Goal: Transaction & Acquisition: Purchase product/service

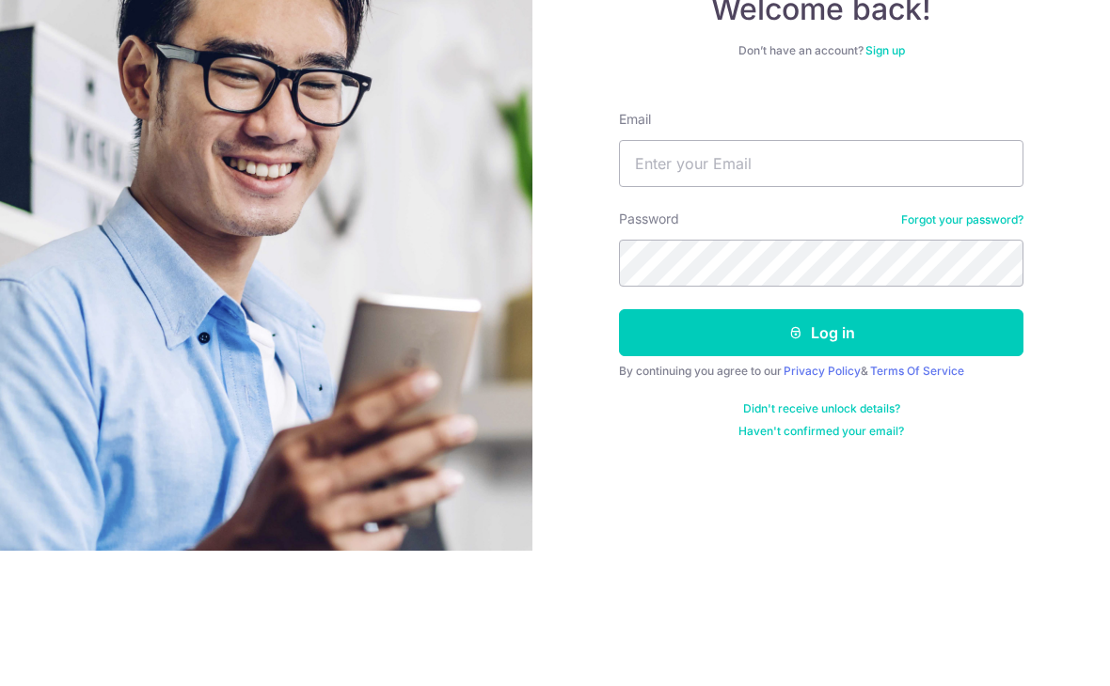
scroll to position [29, 0]
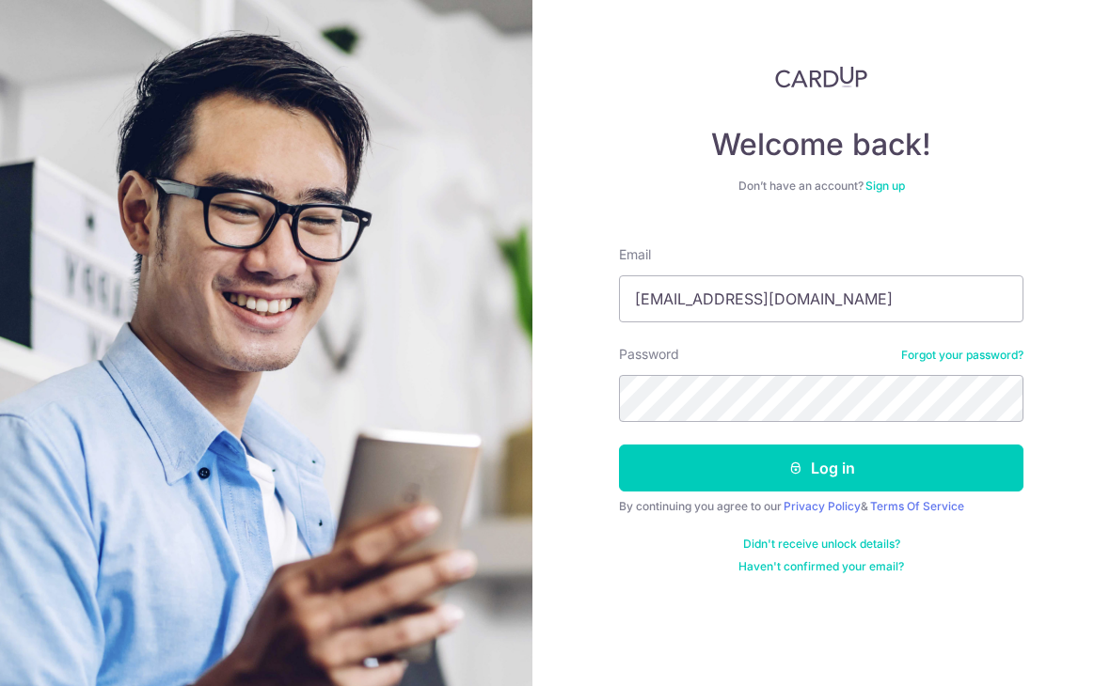
type input "[EMAIL_ADDRESS][DOMAIN_NAME]"
click at [821, 445] on button "Log in" at bounding box center [821, 468] width 404 height 47
click at [867, 445] on button "Log in" at bounding box center [821, 468] width 404 height 47
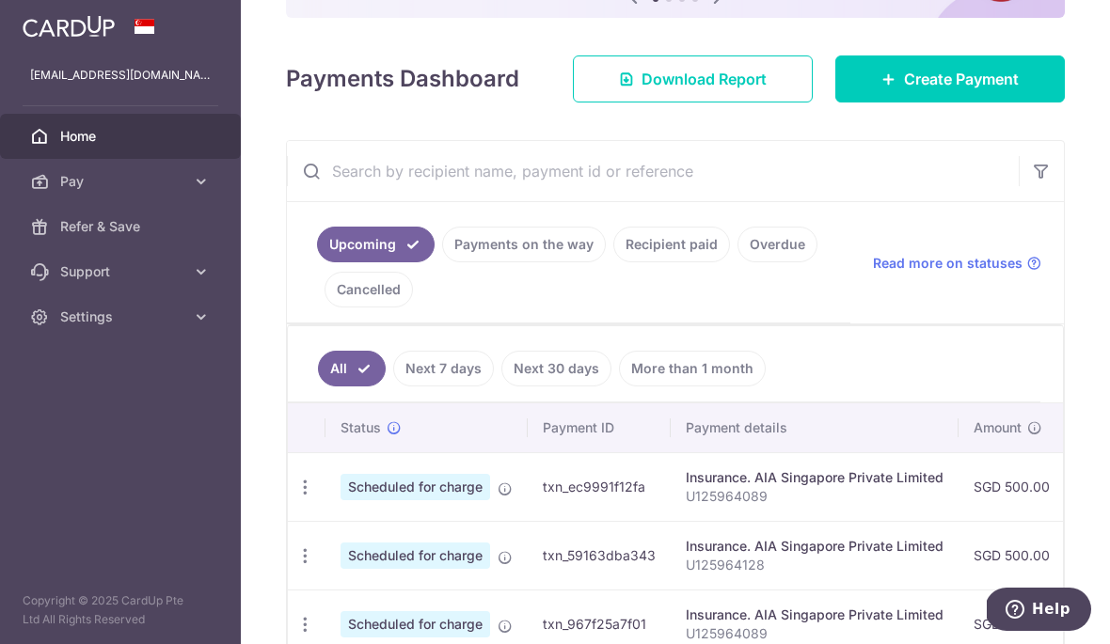
scroll to position [167, 0]
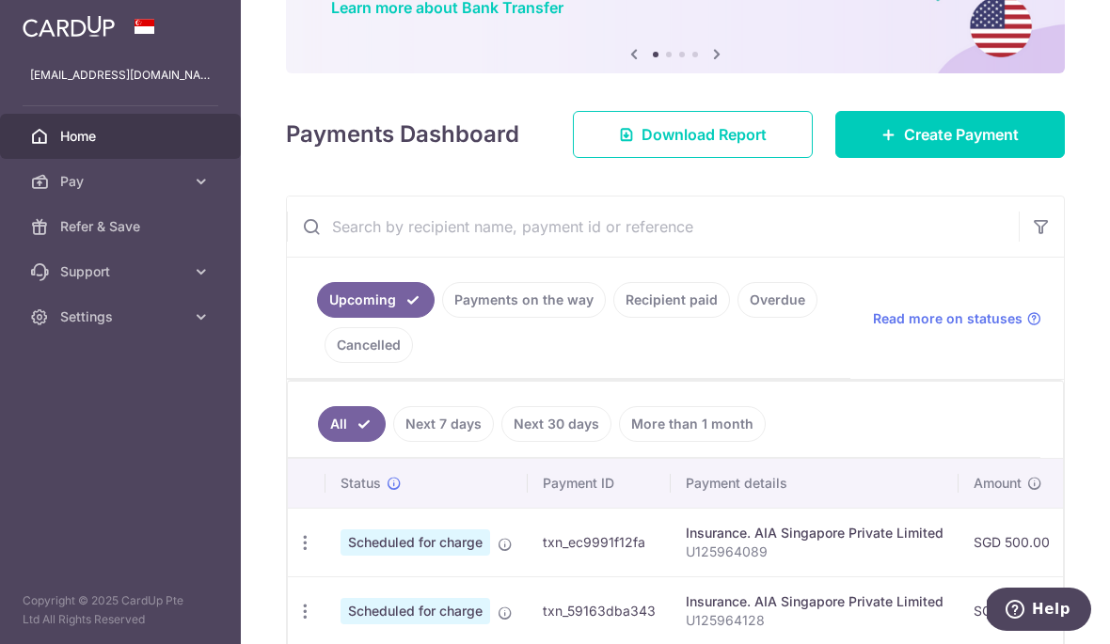
click at [965, 146] on span "Create Payment" at bounding box center [961, 134] width 115 height 23
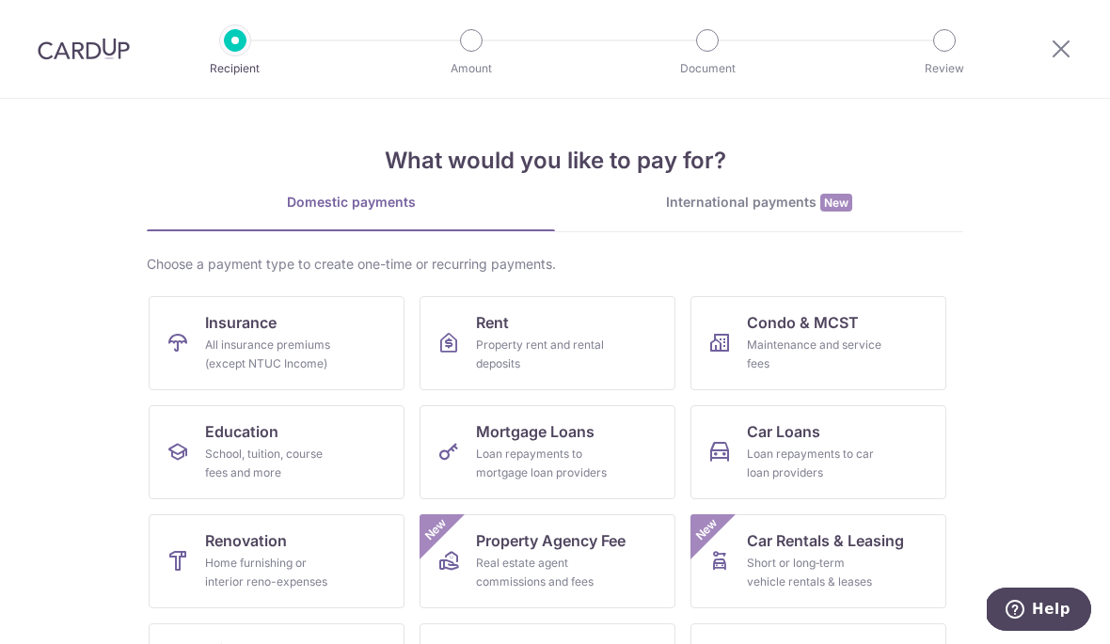
click at [231, 350] on div "All insurance premiums (except NTUC Income)" at bounding box center [272, 355] width 135 height 38
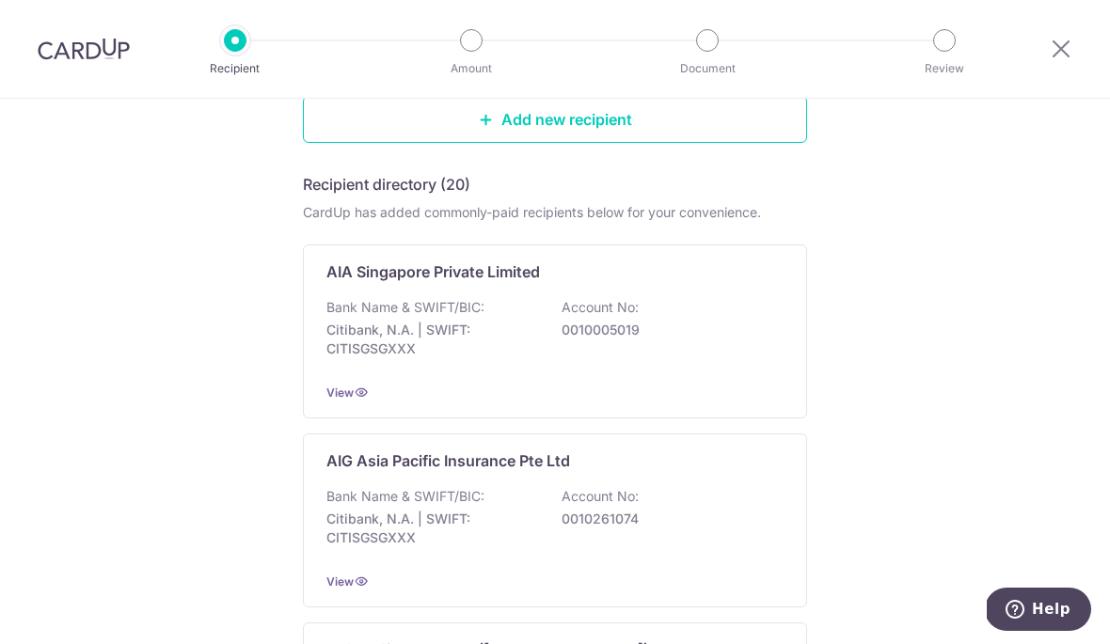
scroll to position [246, 0]
click at [653, 321] on div "Bank Name & SWIFT/BIC: Citibank, N.A. | SWIFT: CITISGSGXXX Account No: 00100050…" at bounding box center [554, 332] width 457 height 70
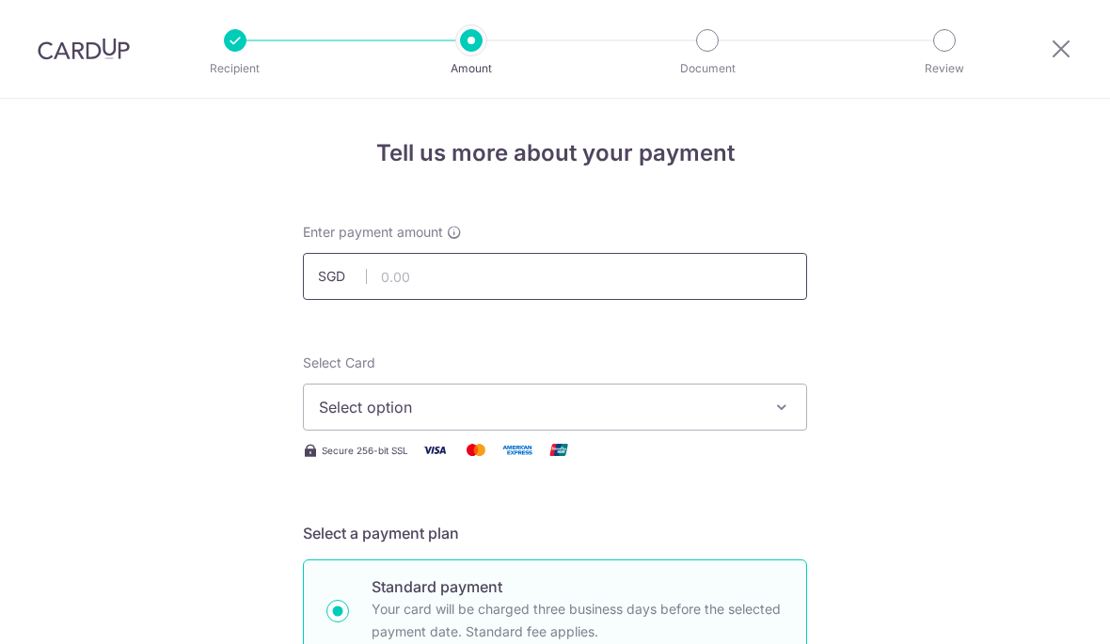
click at [683, 277] on input "text" at bounding box center [555, 276] width 504 height 47
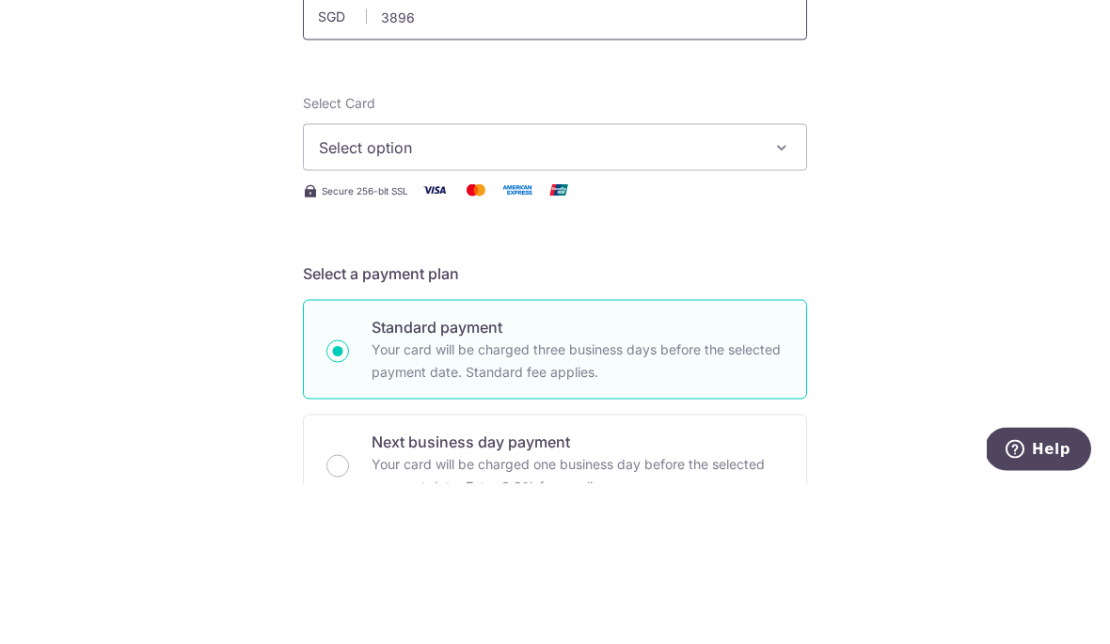
scroll to position [112, 0]
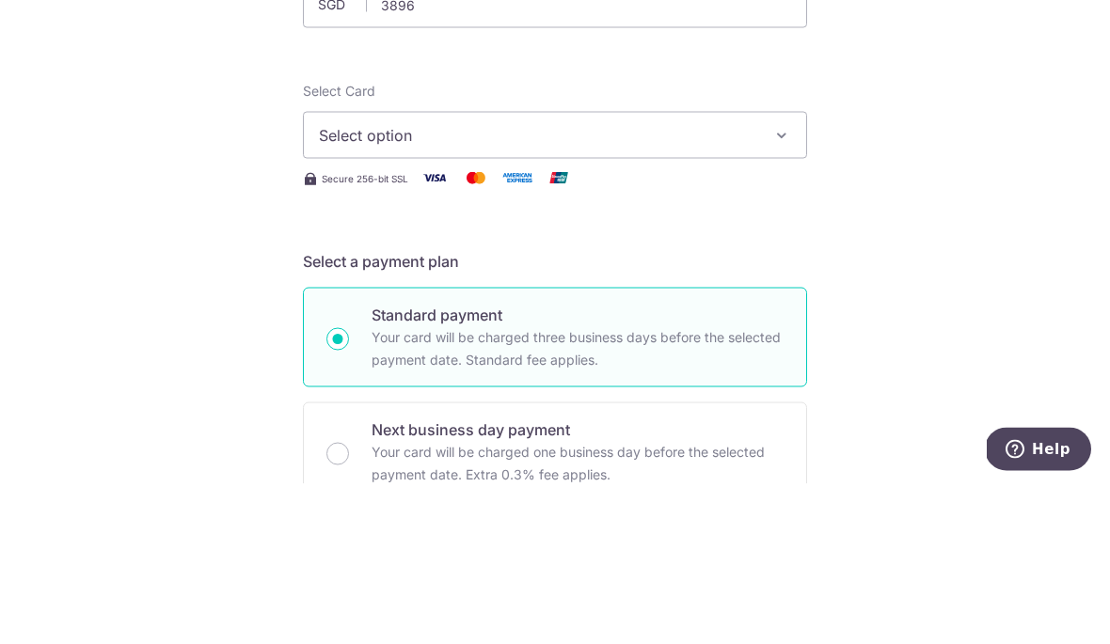
click at [576, 272] on button "Select option" at bounding box center [555, 295] width 504 height 47
type input "3,896.00"
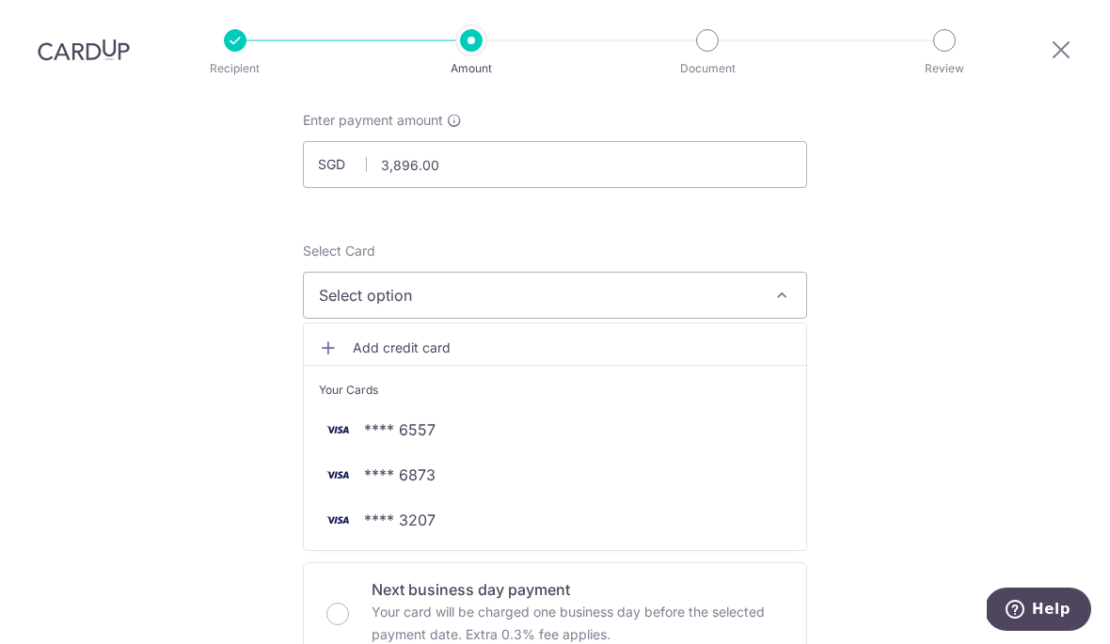
click at [442, 418] on span "**** 6557" at bounding box center [555, 429] width 472 height 23
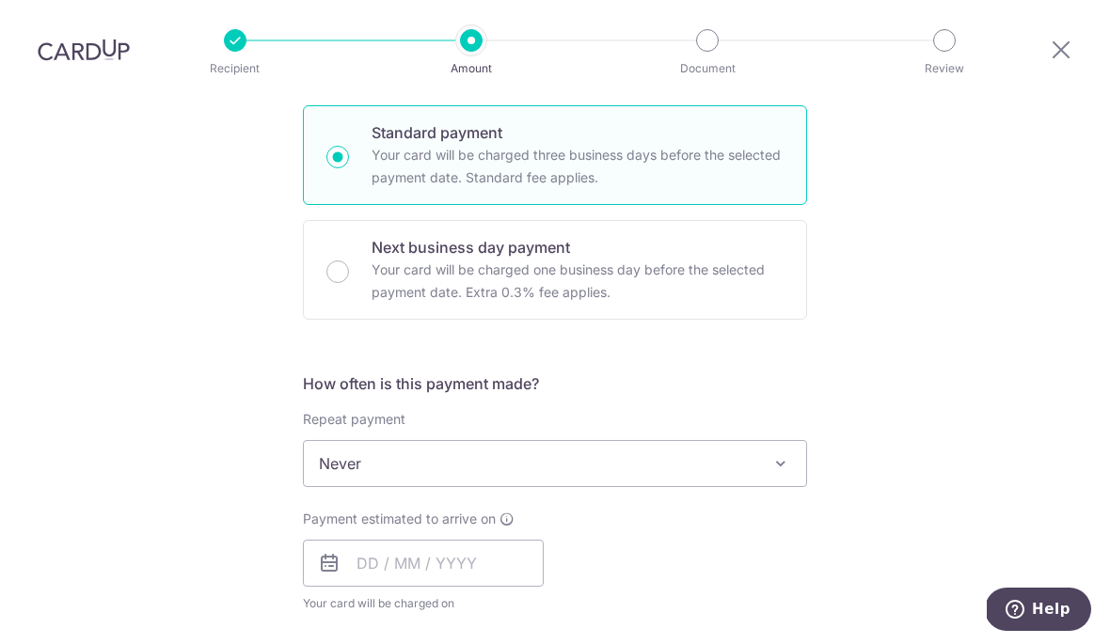
scroll to position [507, 0]
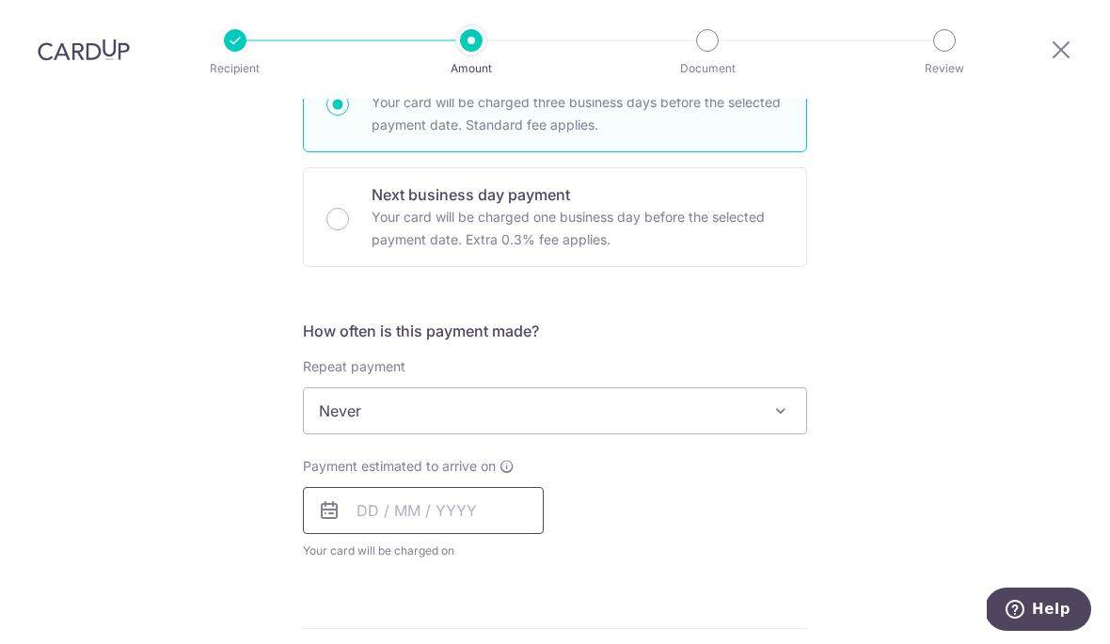
click at [473, 487] on input "text" at bounding box center [423, 510] width 241 height 47
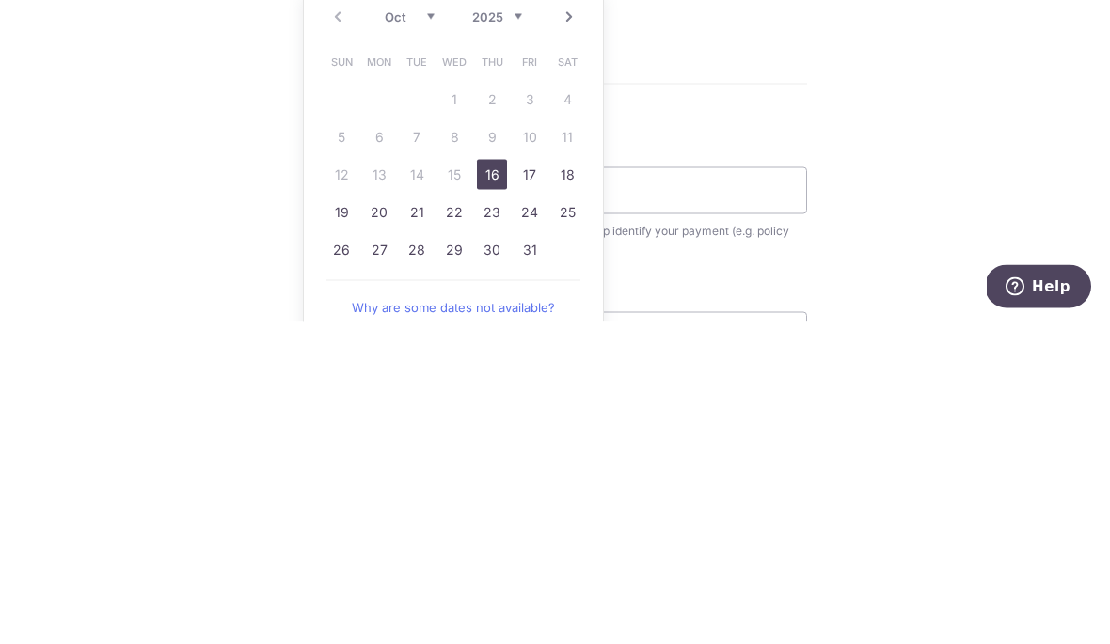
scroll to position [751, 0]
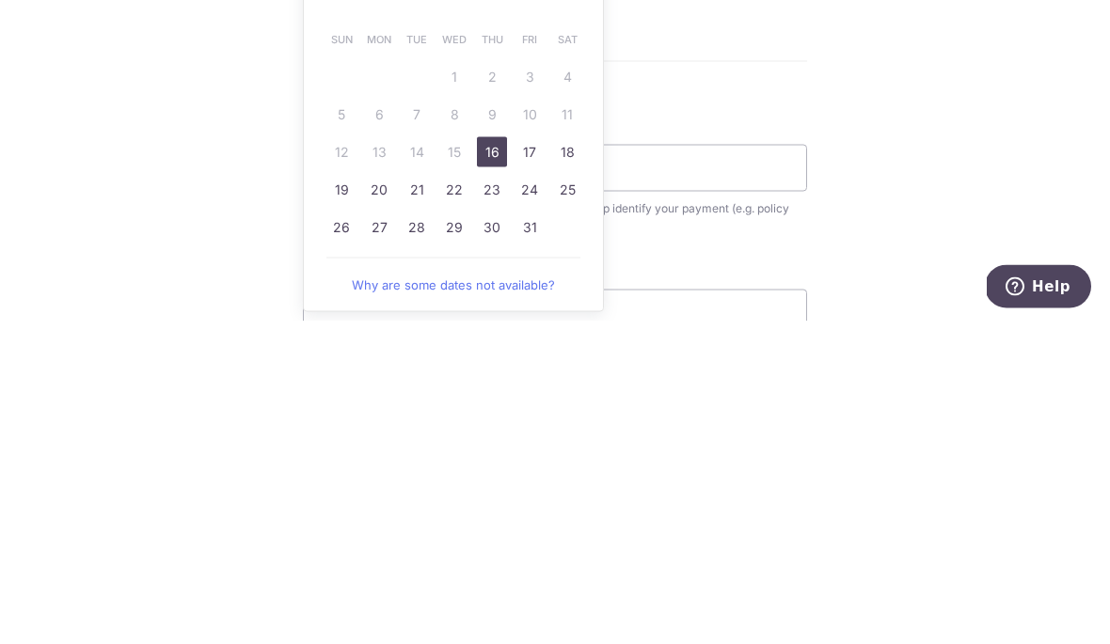
click at [491, 535] on link "30" at bounding box center [492, 550] width 30 height 30
type input "30/10/2025"
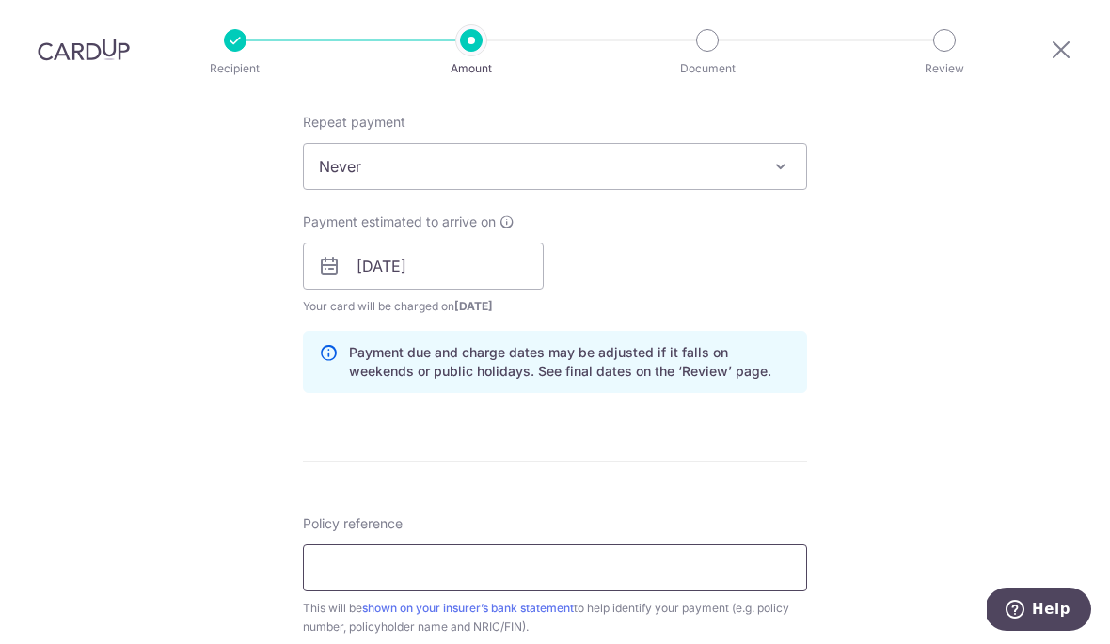
click at [576, 544] on input "Policy reference" at bounding box center [555, 567] width 504 height 47
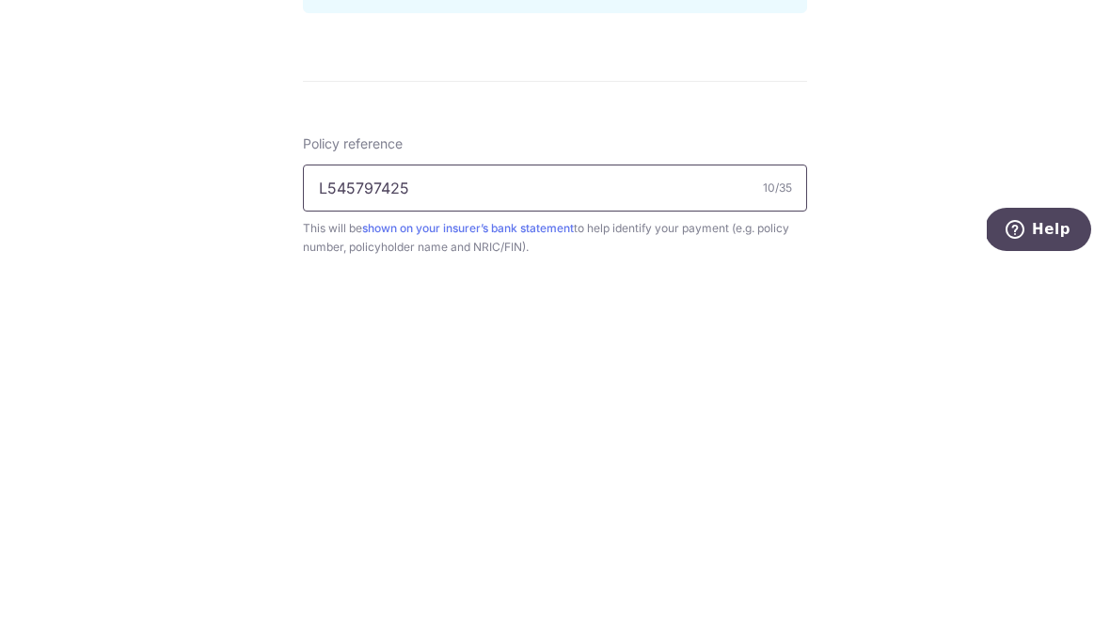
type input "L545797425"
click at [947, 131] on div "Tell us more about your payment Enter payment amount SGD 3,896.00 3896.00 Selec…" at bounding box center [555, 236] width 1110 height 1778
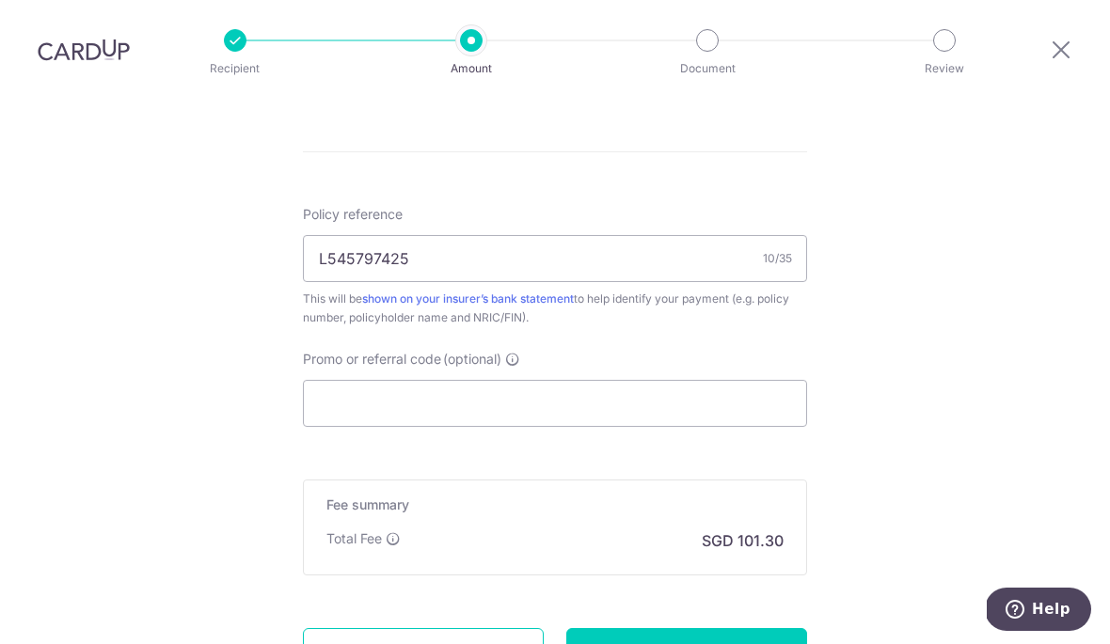
scroll to position [1080, 0]
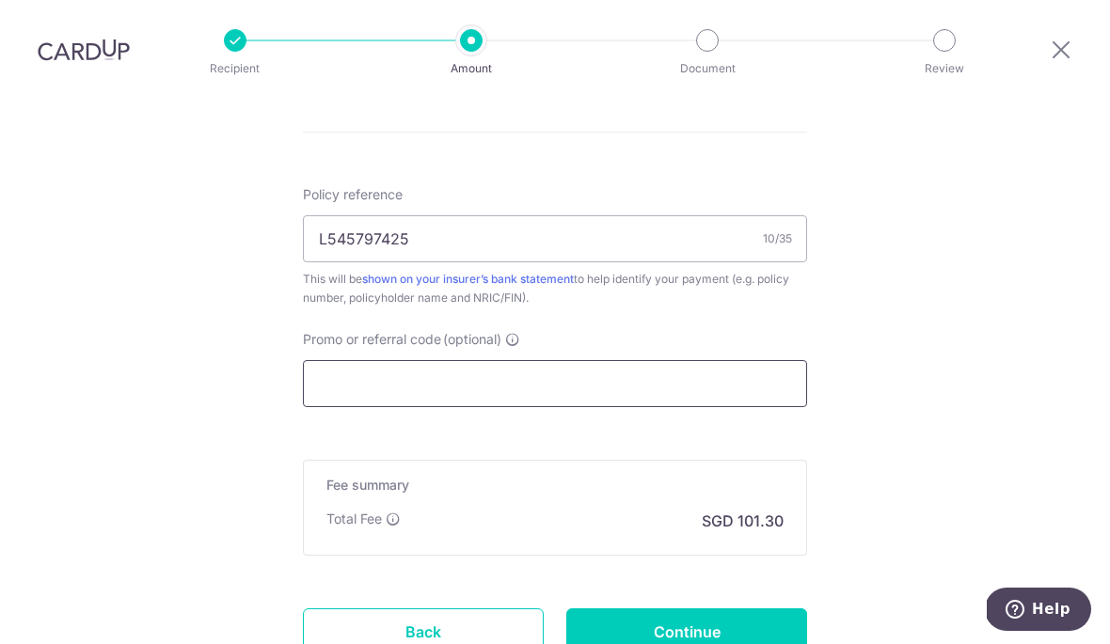
click at [694, 360] on input "Promo or referral code (optional)" at bounding box center [555, 383] width 504 height 47
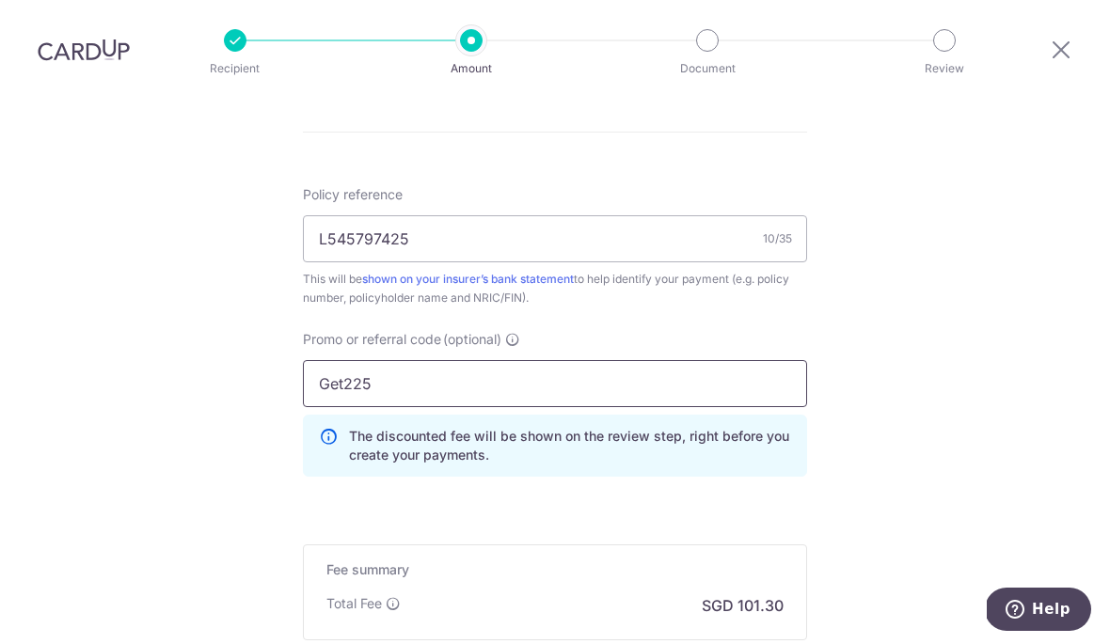
click at [600, 360] on input "Get225" at bounding box center [555, 383] width 504 height 47
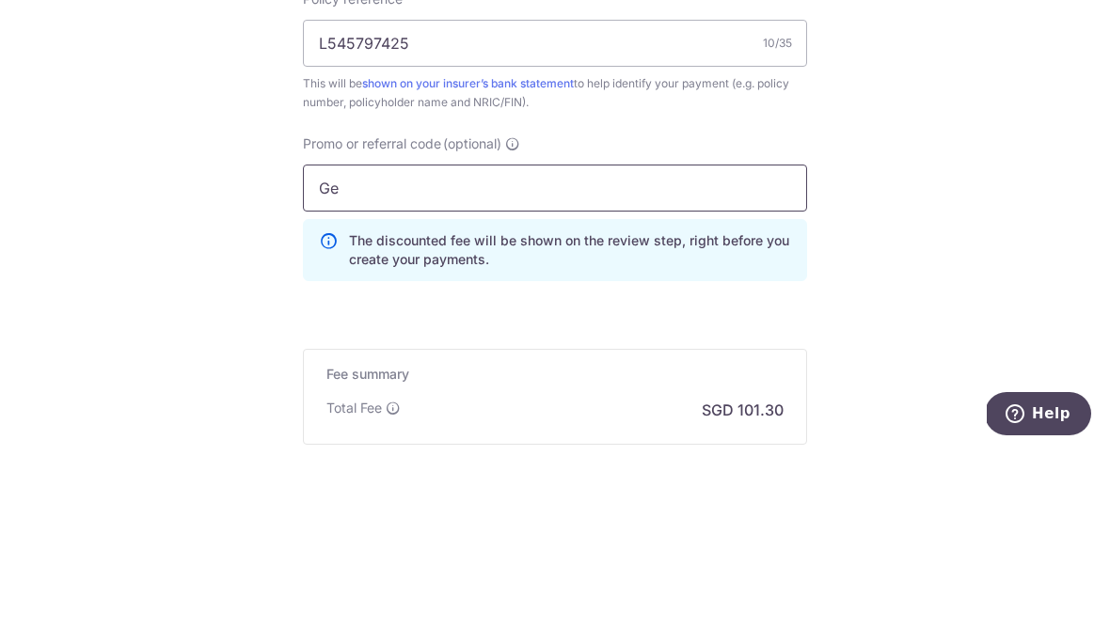
type input "G"
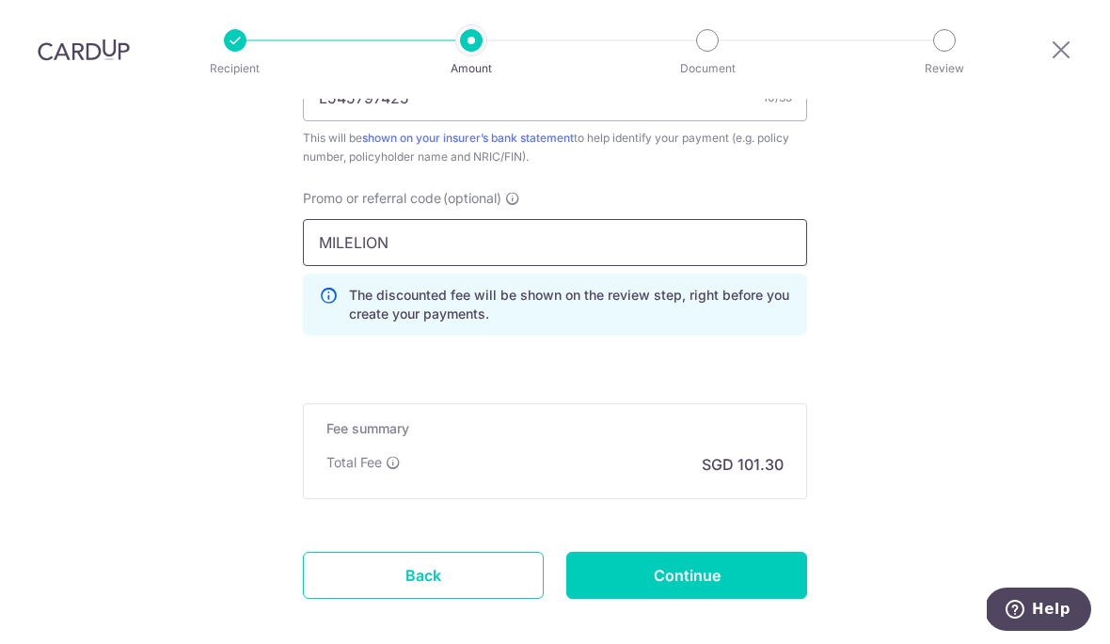
scroll to position [1246, 0]
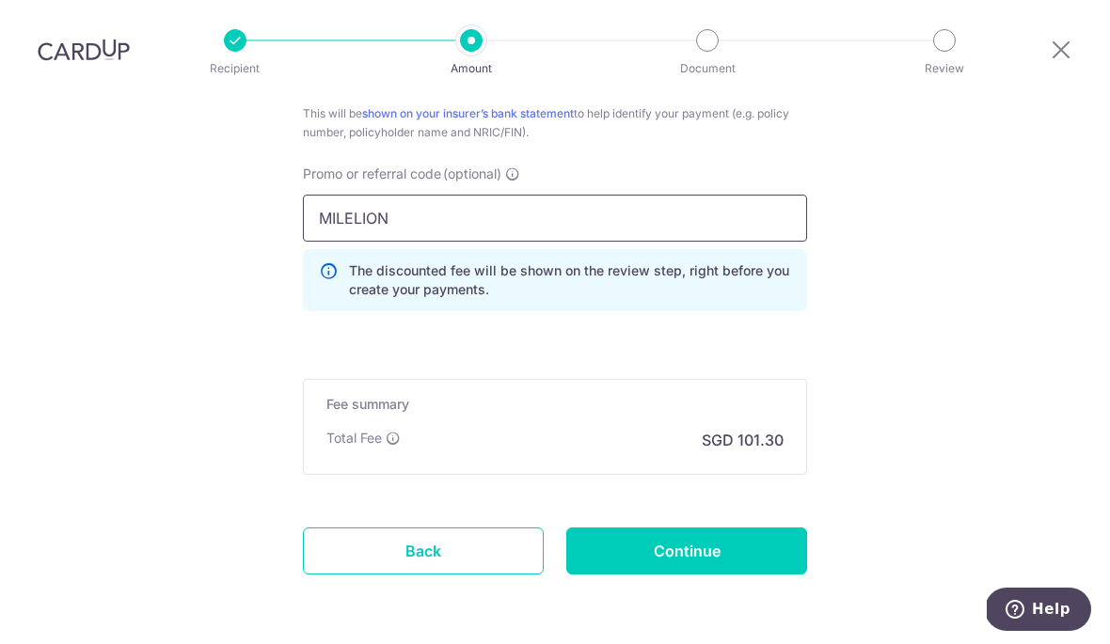
type input "MILELION"
click at [717, 528] on input "Continue" at bounding box center [686, 551] width 241 height 47
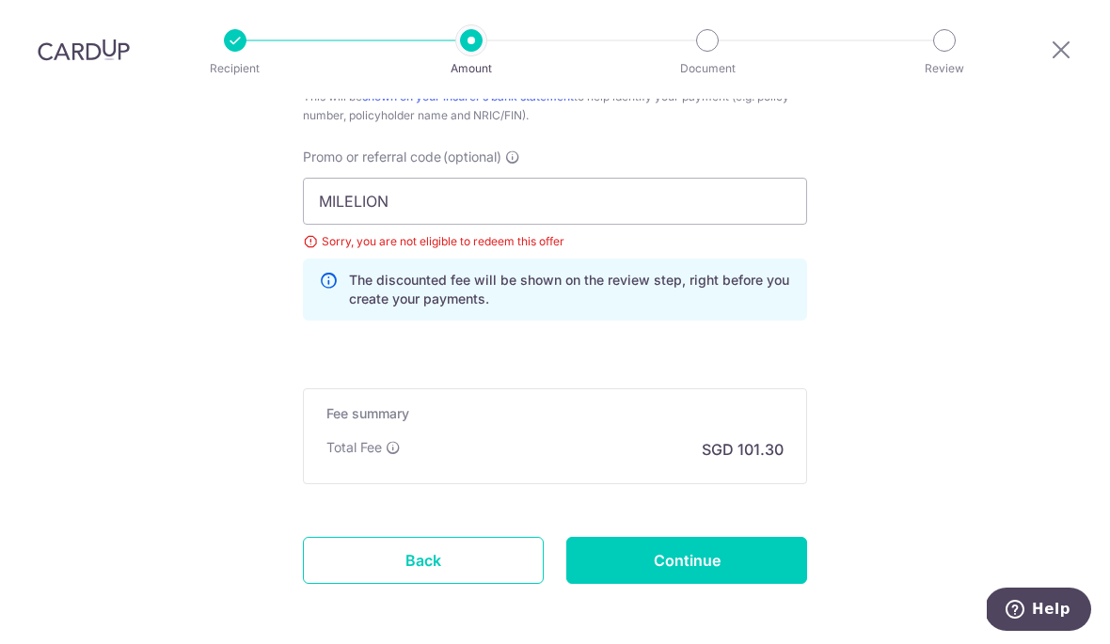
scroll to position [1262, 0]
click at [636, 179] on input "MILELION" at bounding box center [555, 202] width 504 height 47
type input "M"
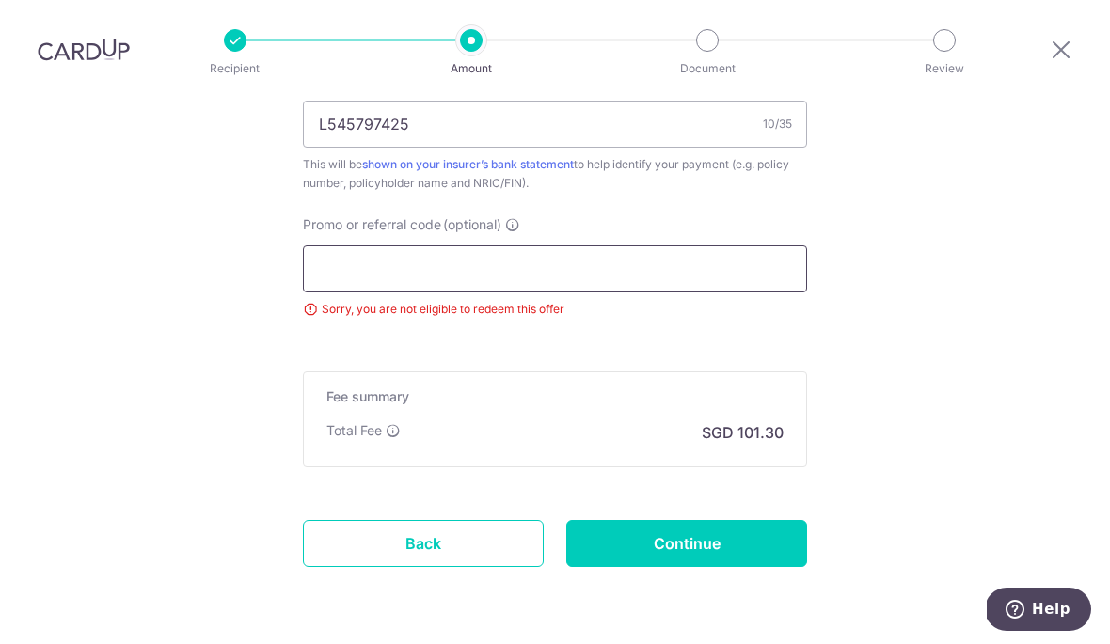
click button "Add Card" at bounding box center [0, 0] width 0 height 0
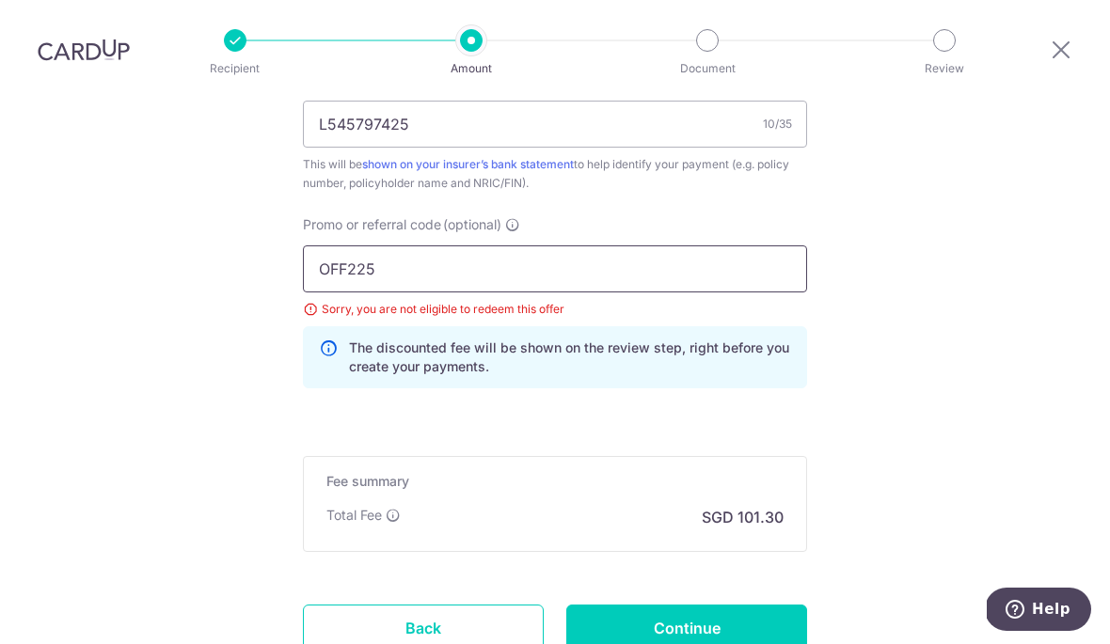
type input "OFF225"
click at [710, 605] on input "Continue" at bounding box center [686, 628] width 241 height 47
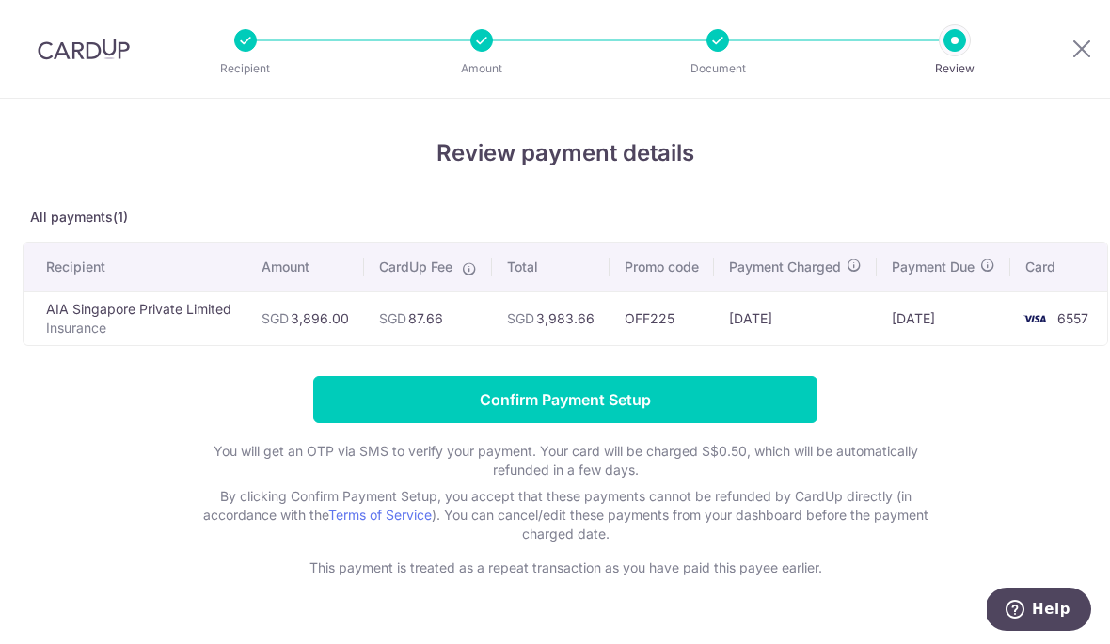
click at [702, 409] on input "Confirm Payment Setup" at bounding box center [565, 399] width 504 height 47
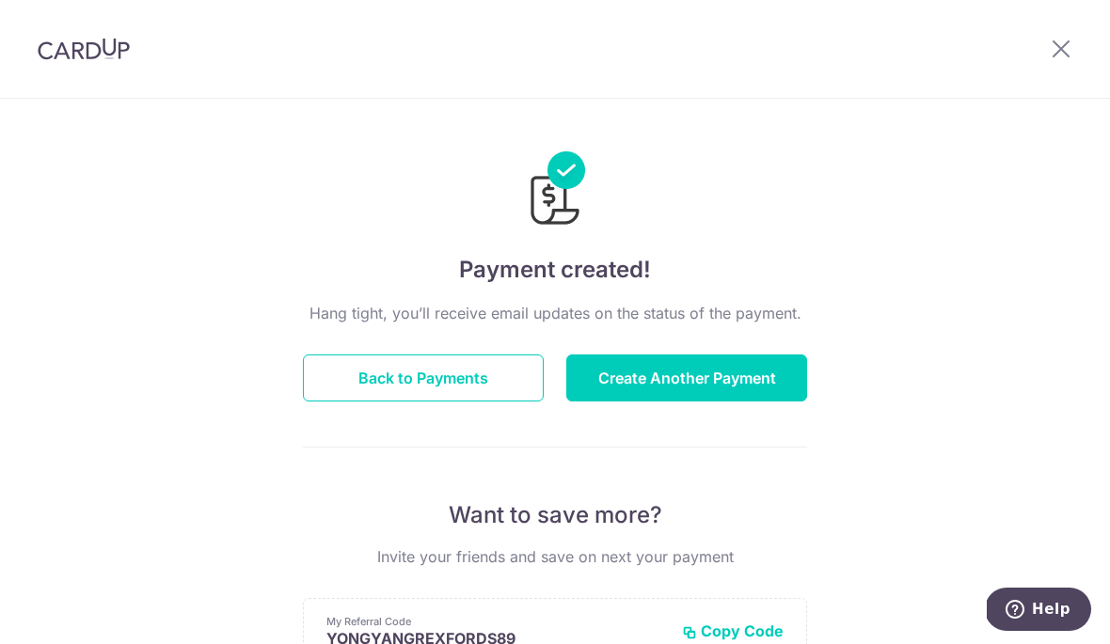
click at [689, 386] on button "Create Another Payment" at bounding box center [686, 378] width 241 height 47
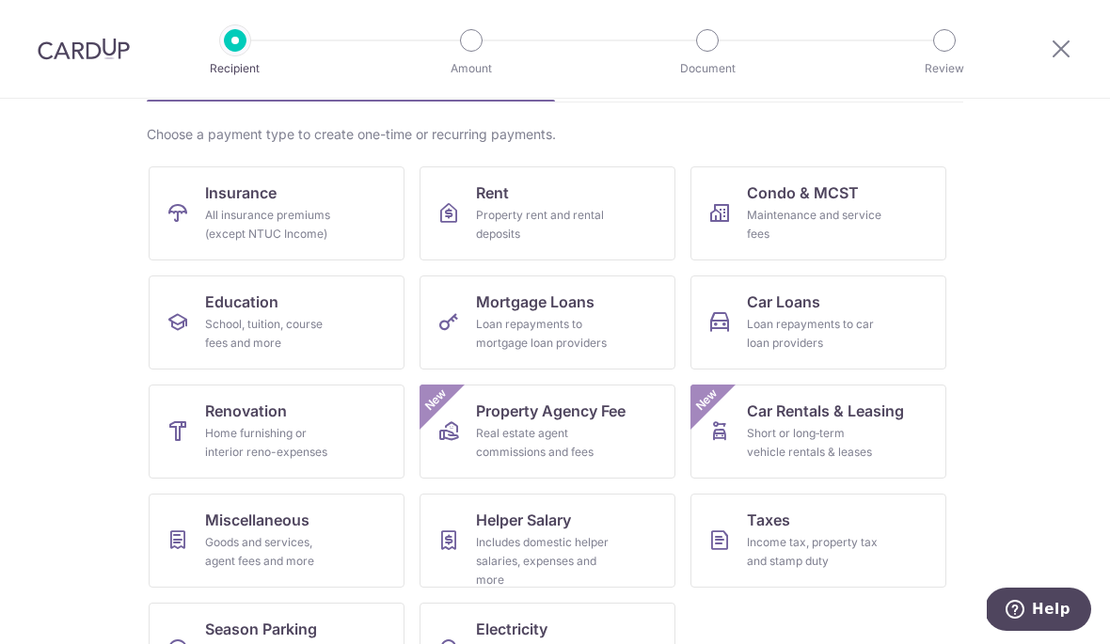
scroll to position [126, 0]
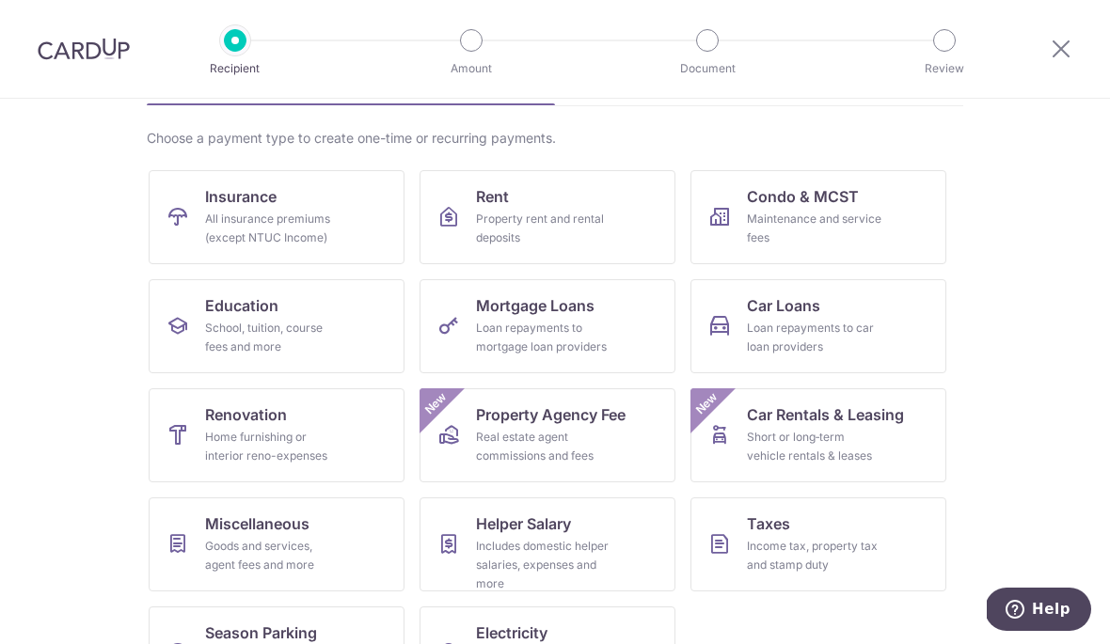
click at [310, 225] on div "All insurance premiums (except NTUC Income)" at bounding box center [272, 229] width 135 height 38
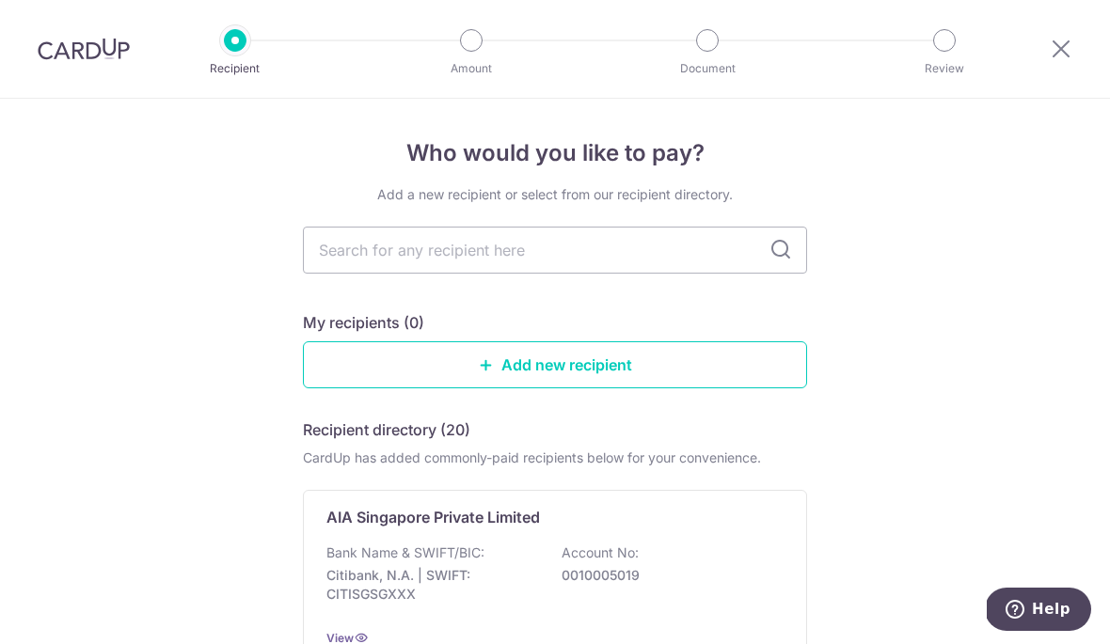
click at [643, 248] on input "text" at bounding box center [555, 250] width 504 height 47
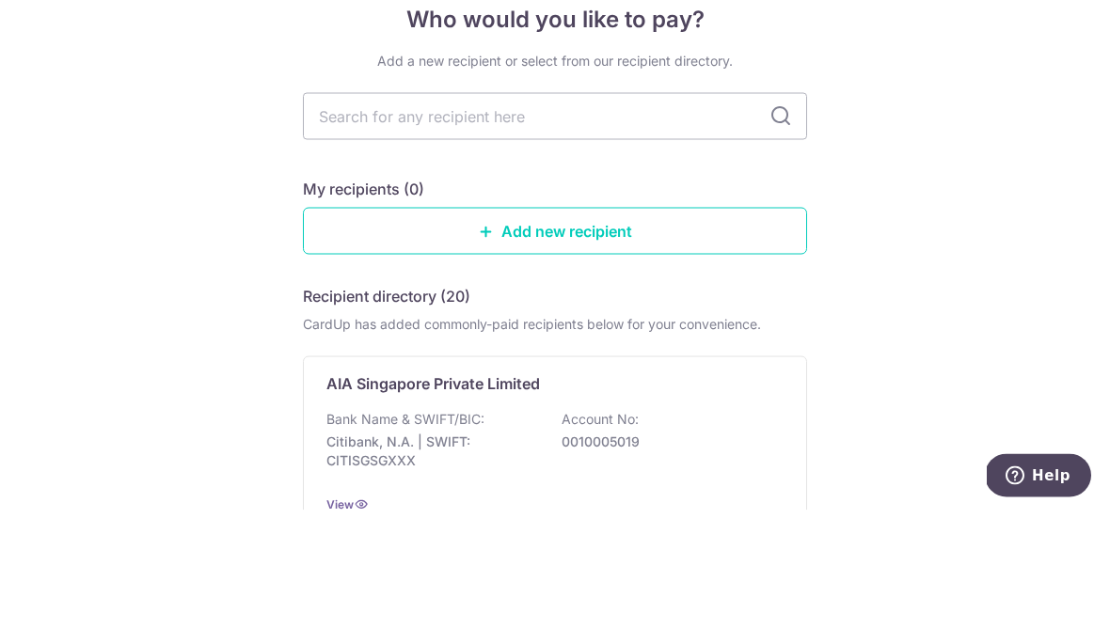
scroll to position [71, 0]
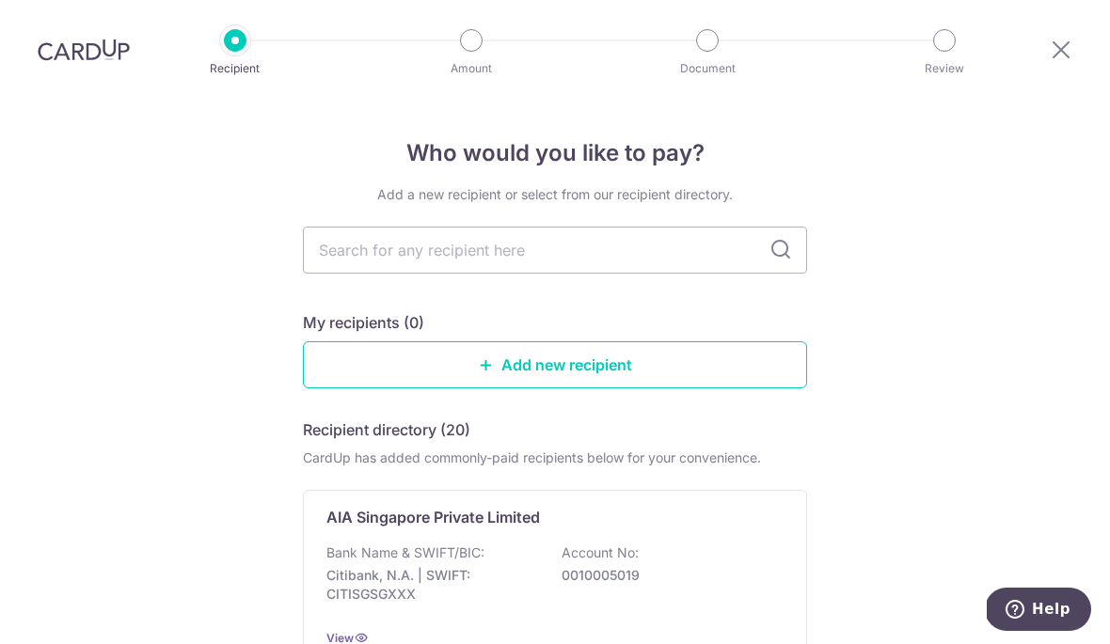
click at [560, 544] on div "Bank Name & SWIFT/BIC: Citibank, N.A. | SWIFT: CITISGSGXXX Account No: 00100050…" at bounding box center [554, 579] width 457 height 70
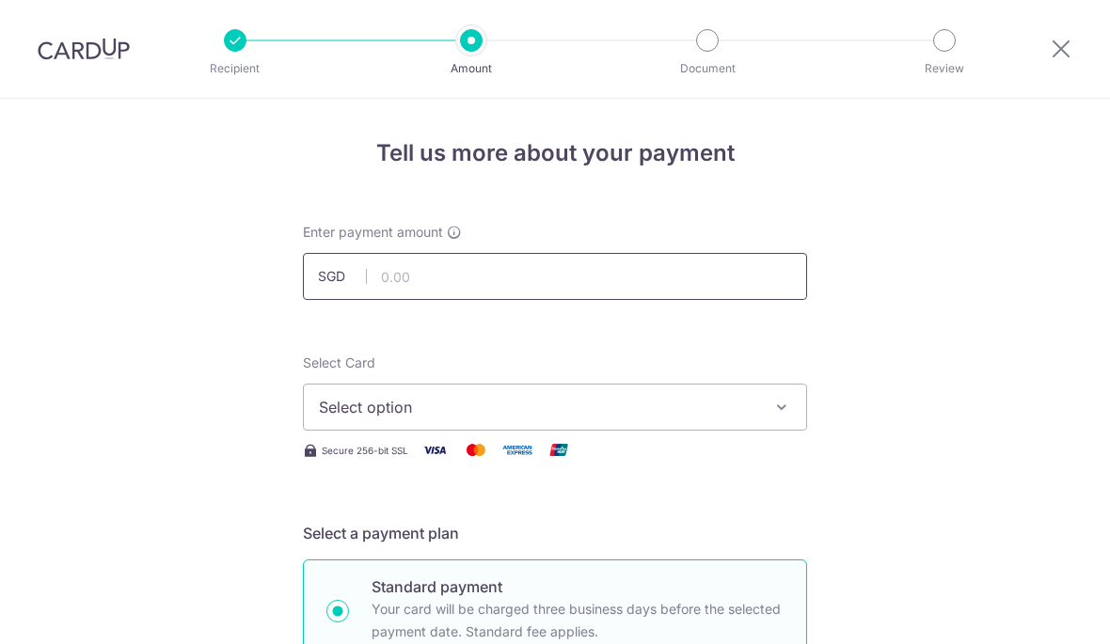
click at [560, 287] on input "text" at bounding box center [555, 276] width 504 height 47
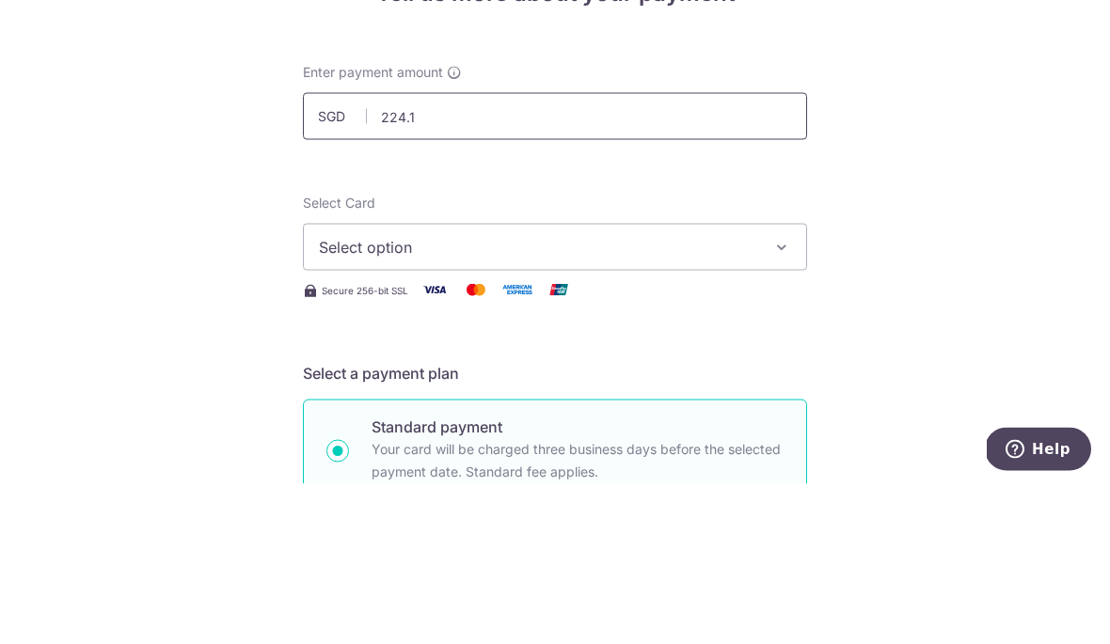
type input "224.11"
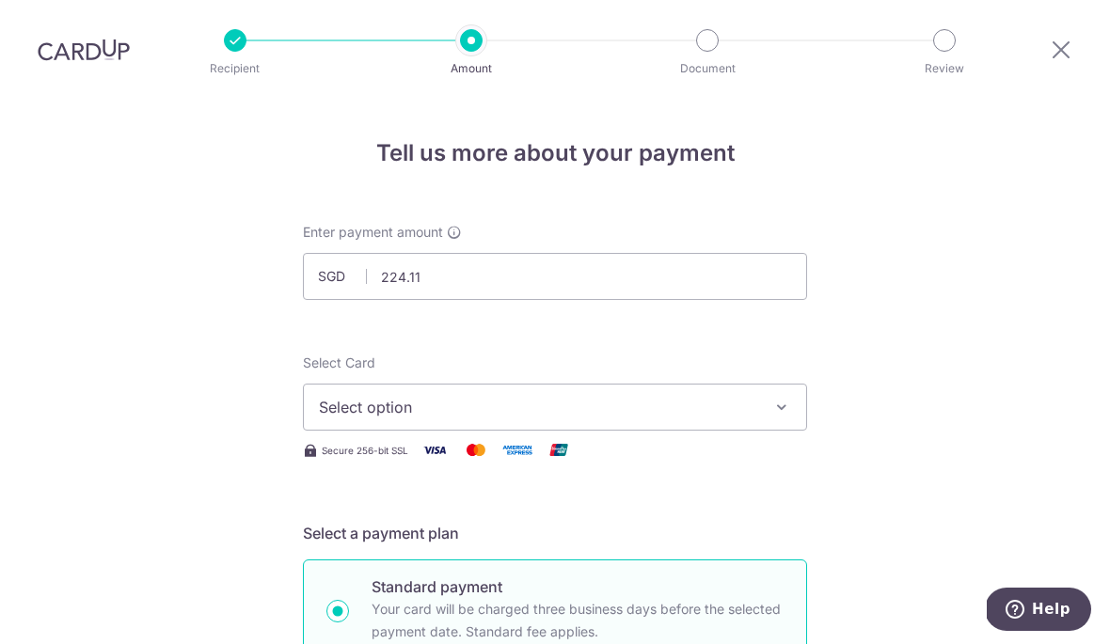
click at [528, 396] on span "Select option" at bounding box center [538, 407] width 438 height 23
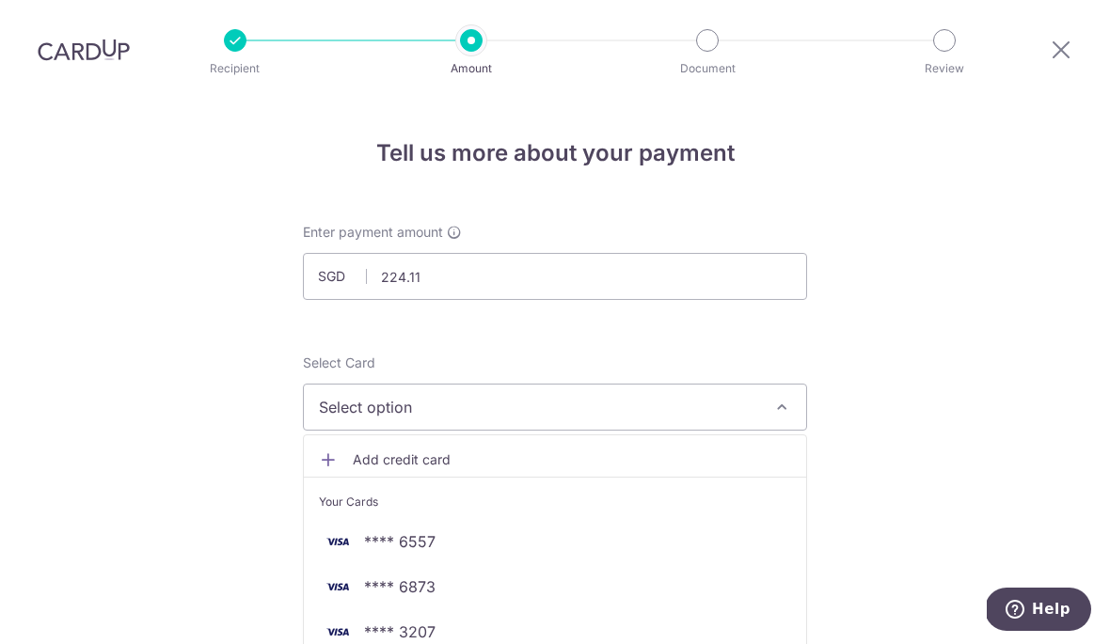
click at [412, 530] on span "**** 6557" at bounding box center [399, 541] width 71 height 23
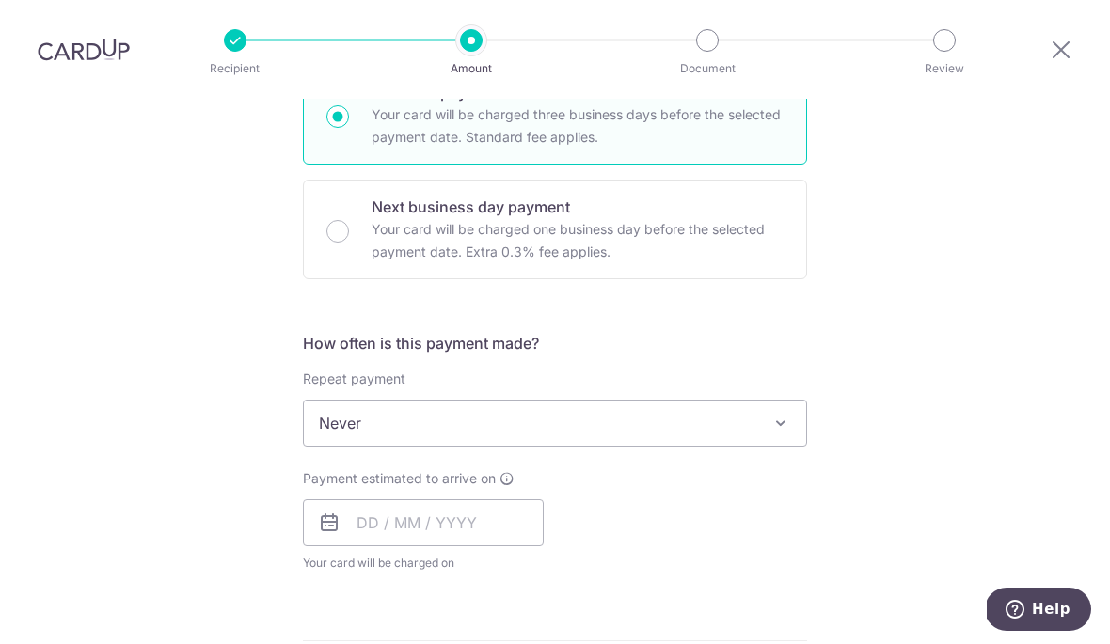
scroll to position [594, 0]
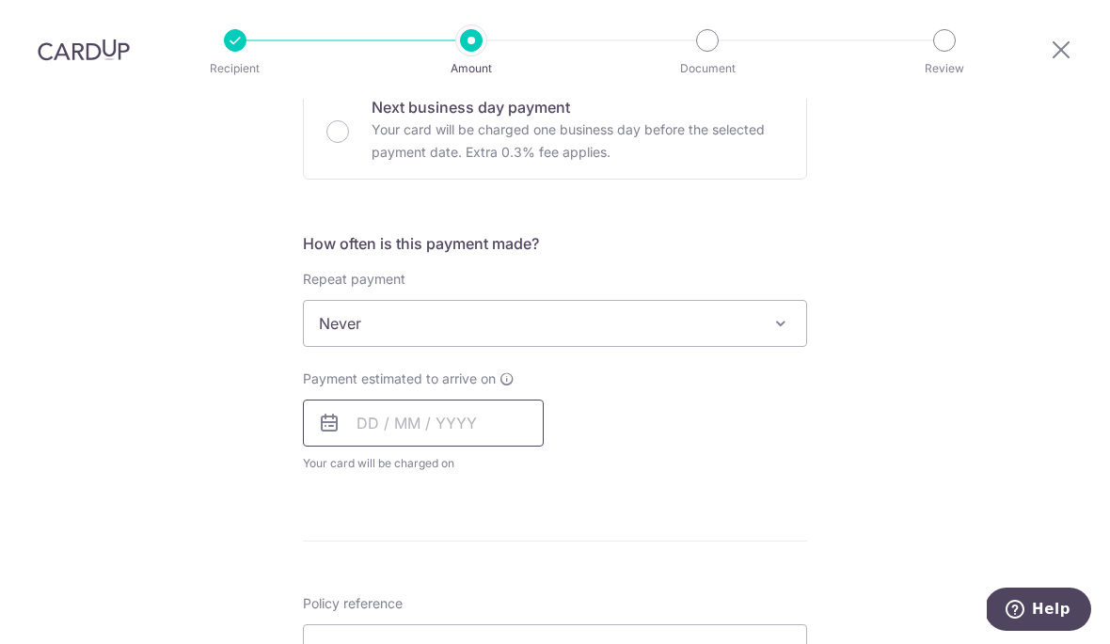
click at [417, 400] on input "text" at bounding box center [423, 423] width 241 height 47
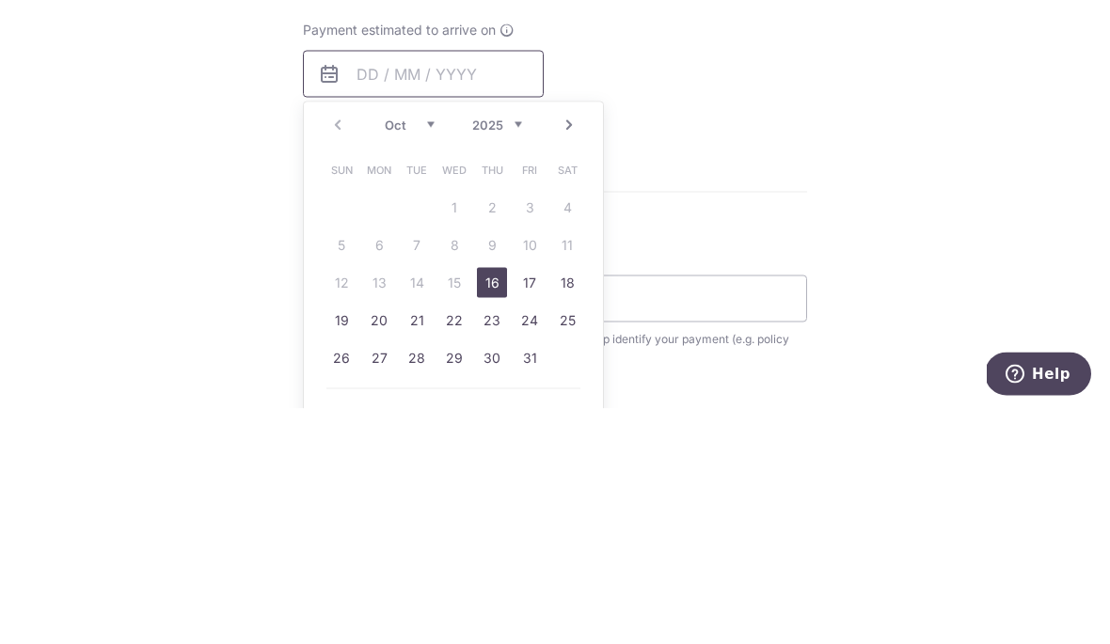
scroll to position [709, 0]
click at [492, 502] on link "16" at bounding box center [492, 517] width 30 height 30
type input "[DATE]"
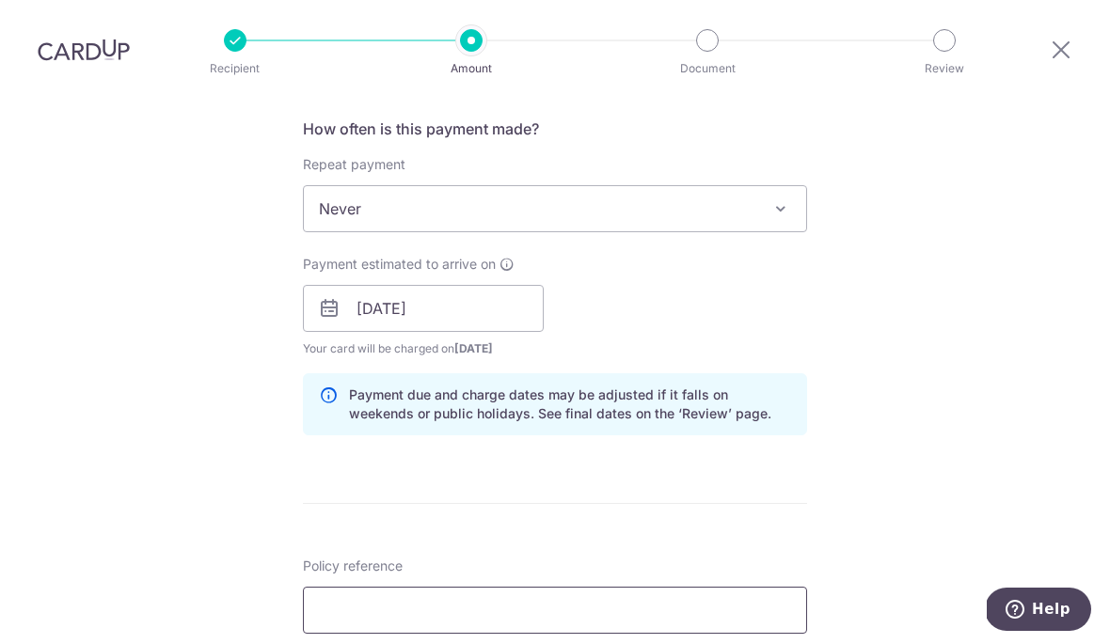
click at [521, 587] on input "Policy reference" at bounding box center [555, 610] width 504 height 47
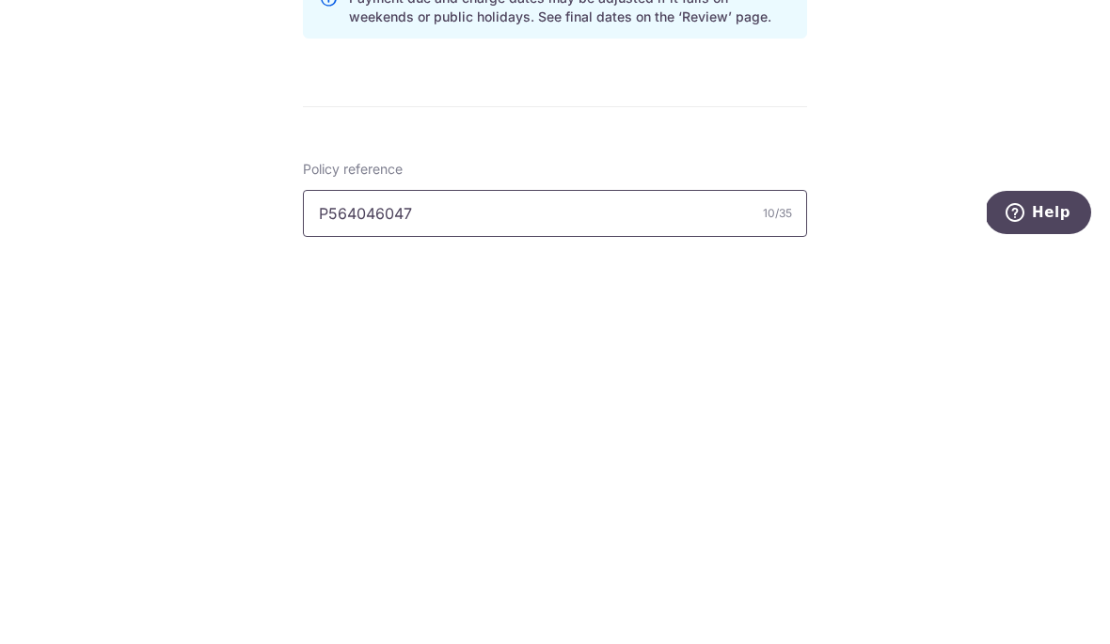
type input "P564046047"
click at [889, 176] on div "Tell us more about your payment Enter payment amount SGD 224.11 224.11 Select C…" at bounding box center [555, 279] width 1110 height 1778
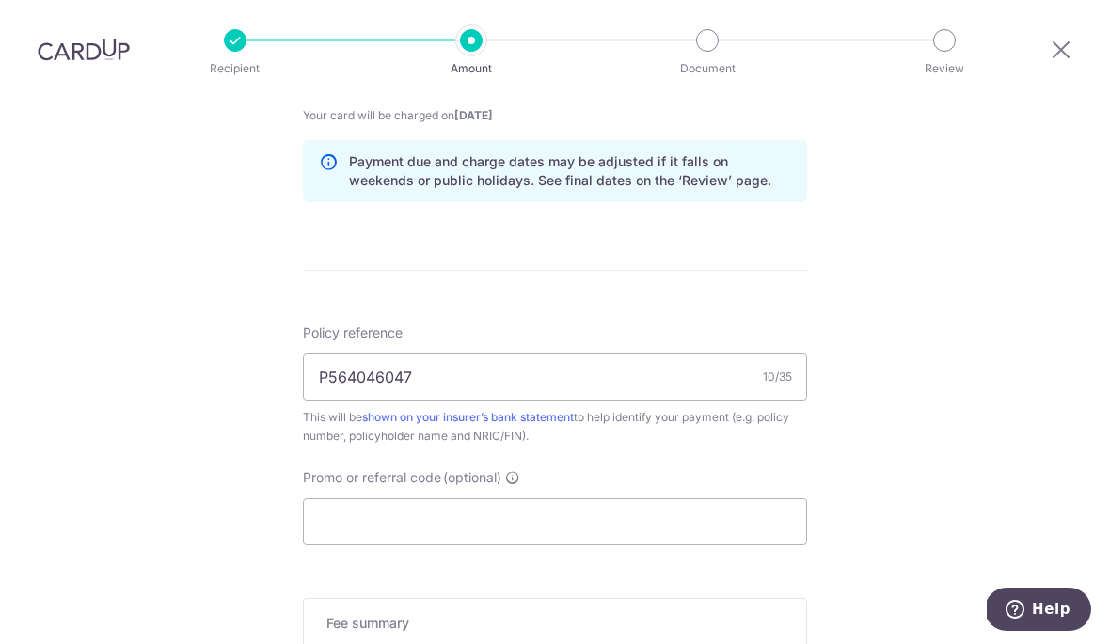
scroll to position [946, 0]
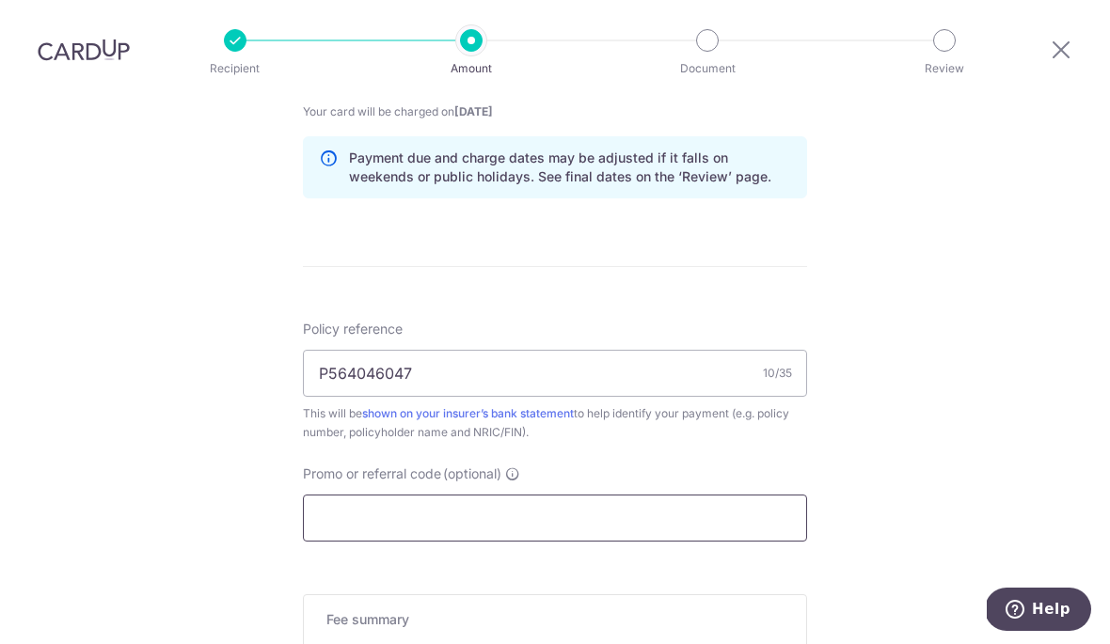
click at [556, 495] on input "Promo or referral code (optional)" at bounding box center [555, 518] width 504 height 47
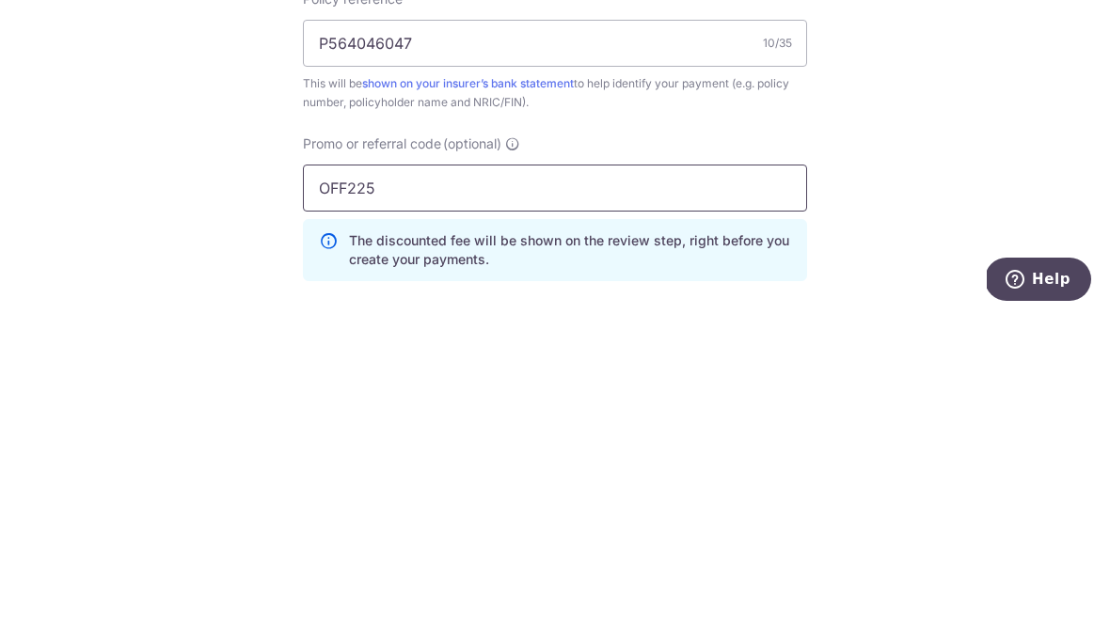
type input "OFF225"
click at [969, 146] on div "Tell us more about your payment Enter payment amount SGD 224.11 224.11 Select C…" at bounding box center [555, 84] width 1110 height 1863
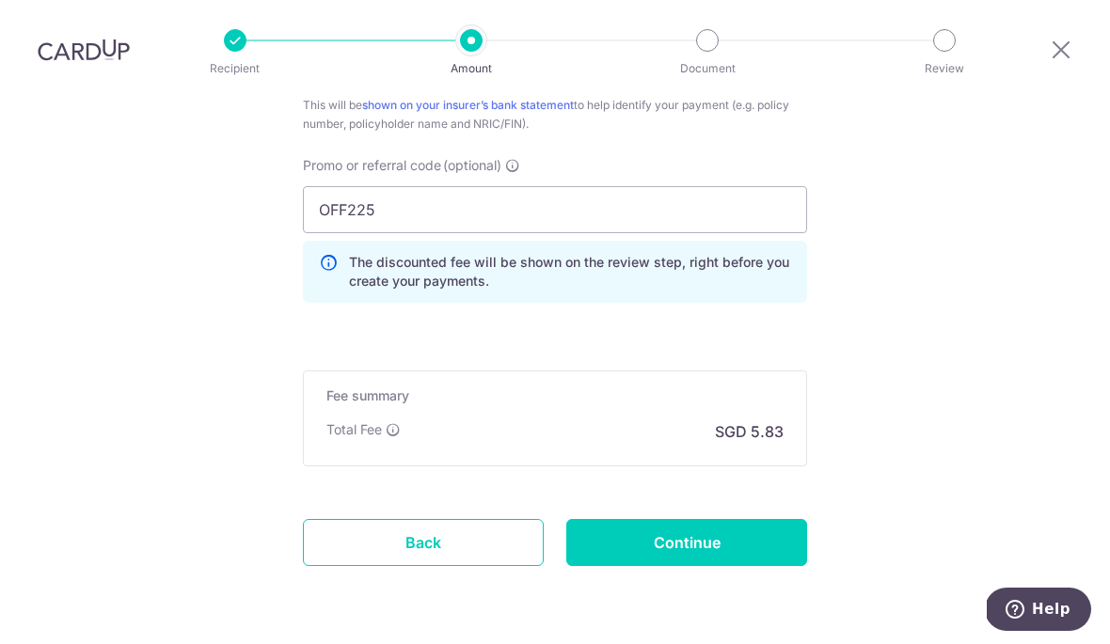
scroll to position [1253, 0]
click at [710, 520] on input "Continue" at bounding box center [686, 543] width 241 height 47
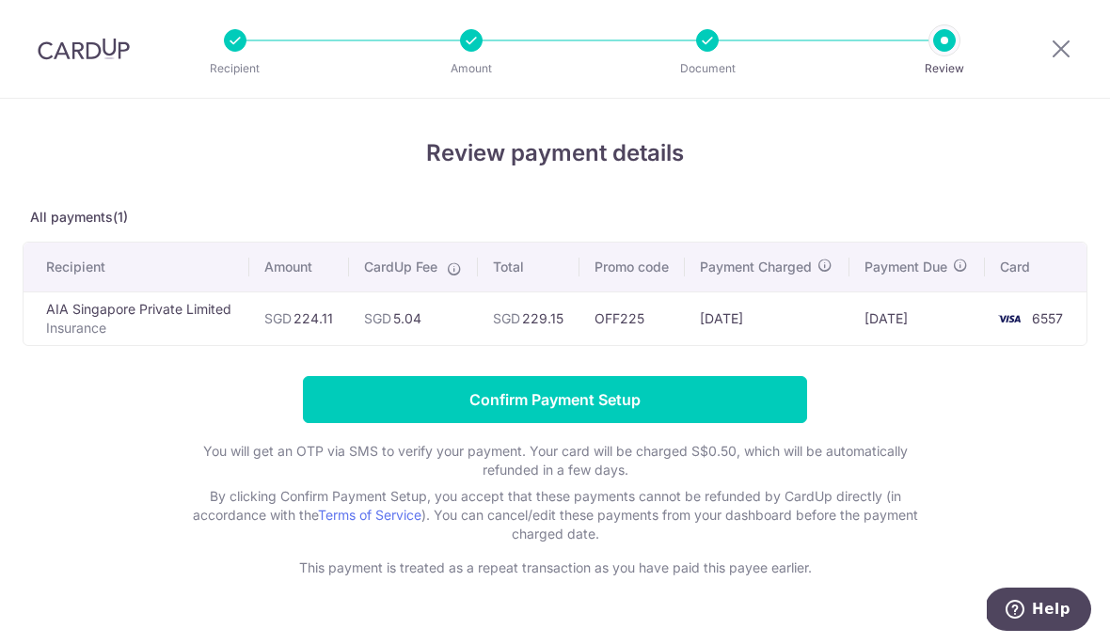
click at [569, 418] on input "Confirm Payment Setup" at bounding box center [555, 399] width 504 height 47
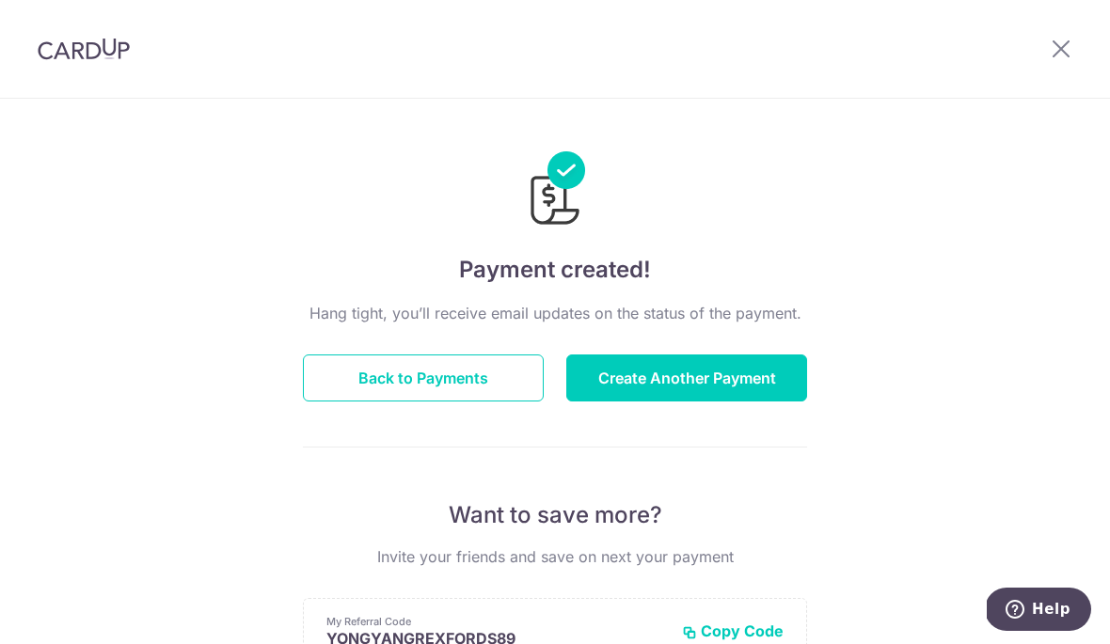
click at [426, 394] on button "Back to Payments" at bounding box center [423, 378] width 241 height 47
